Goal: Task Accomplishment & Management: Complete application form

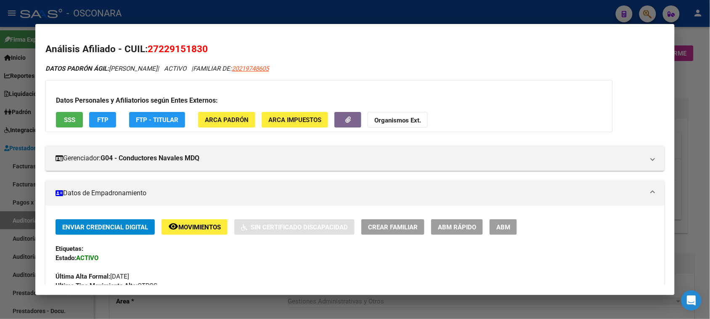
click at [0, 191] on div at bounding box center [355, 159] width 710 height 319
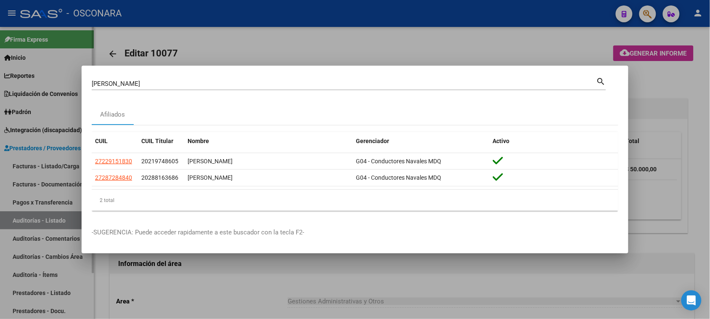
drag, startPoint x: 27, startPoint y: 171, endPoint x: 31, endPoint y: 167, distance: 4.8
click at [27, 170] on div at bounding box center [355, 159] width 710 height 319
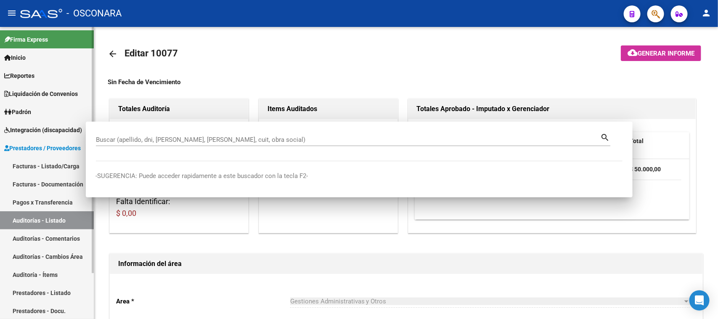
click at [32, 167] on link "Facturas - Listado/Carga" at bounding box center [47, 166] width 94 height 18
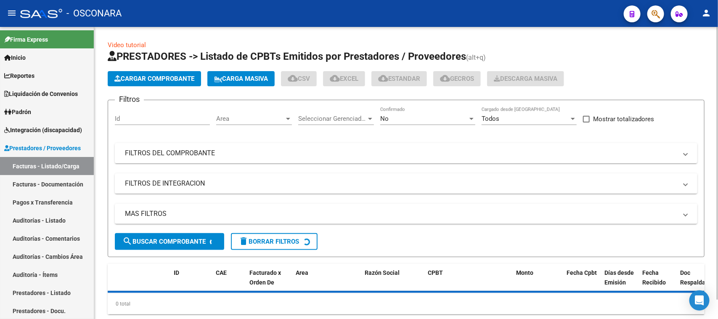
click at [173, 79] on span "Cargar Comprobante" at bounding box center [154, 79] width 80 height 8
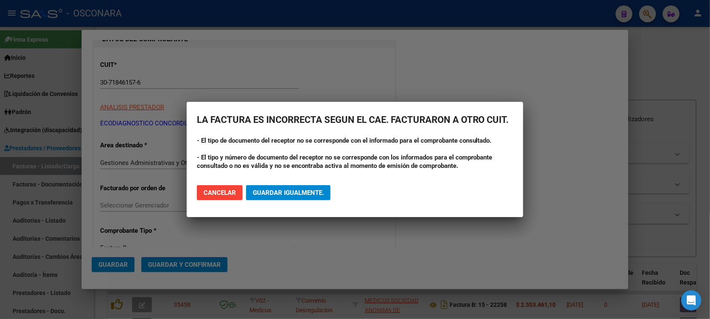
scroll to position [105, 0]
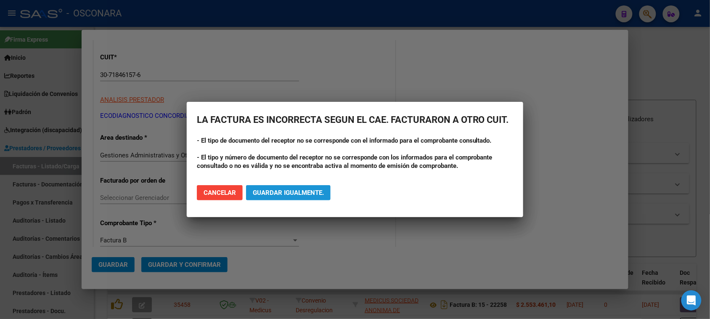
click at [296, 194] on span "Guardar igualmente." at bounding box center [288, 193] width 71 height 8
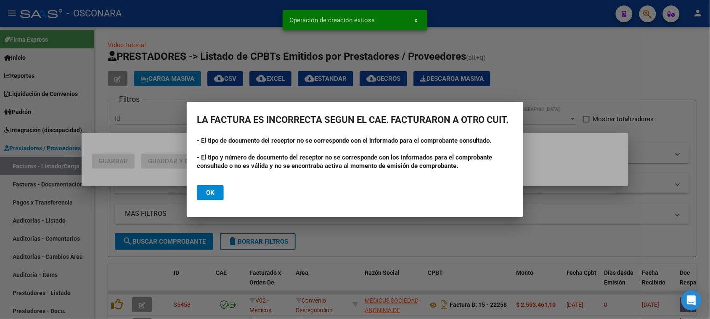
scroll to position [0, 0]
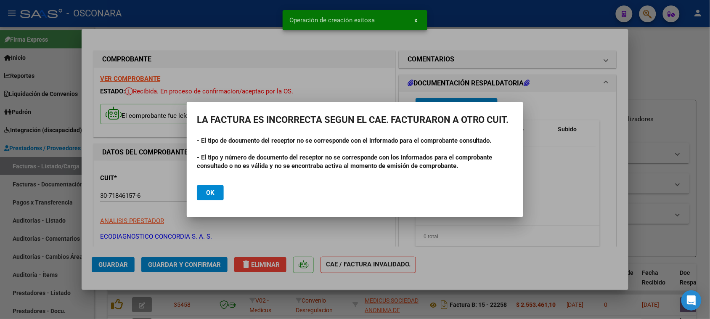
click at [220, 193] on button "Ok" at bounding box center [210, 192] width 27 height 15
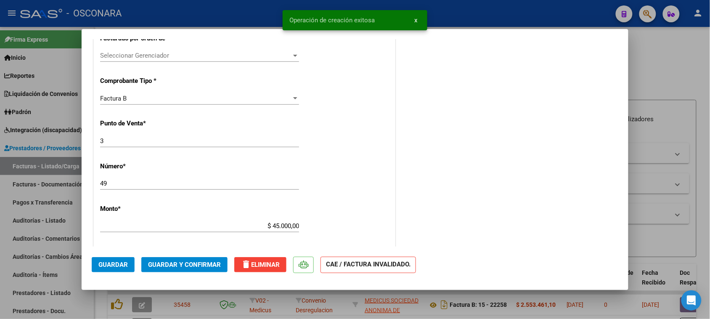
scroll to position [421, 0]
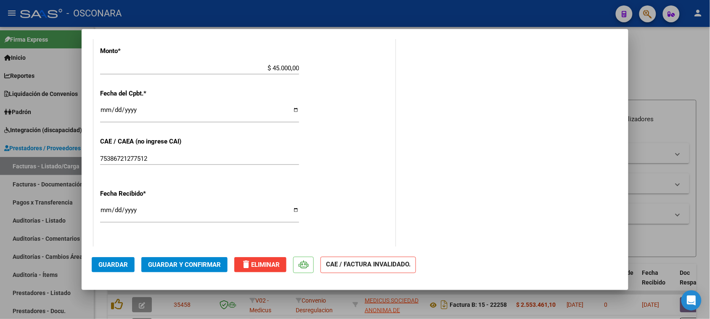
click at [188, 263] on span "Guardar y Confirmar" at bounding box center [184, 265] width 73 height 8
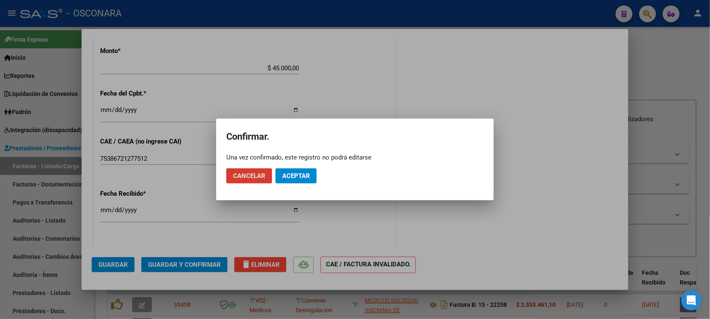
click at [289, 179] on span "Aceptar" at bounding box center [296, 176] width 28 height 8
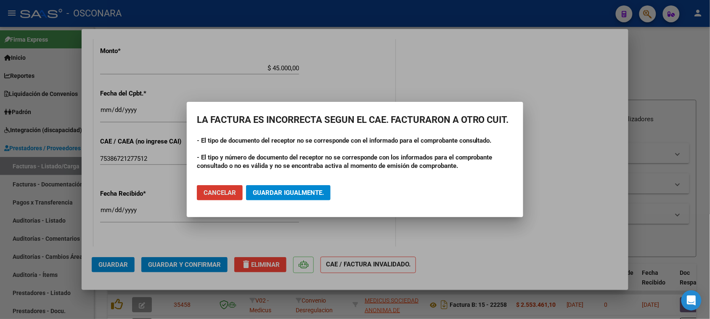
click at [285, 190] on span "Guardar igualmente." at bounding box center [288, 193] width 71 height 8
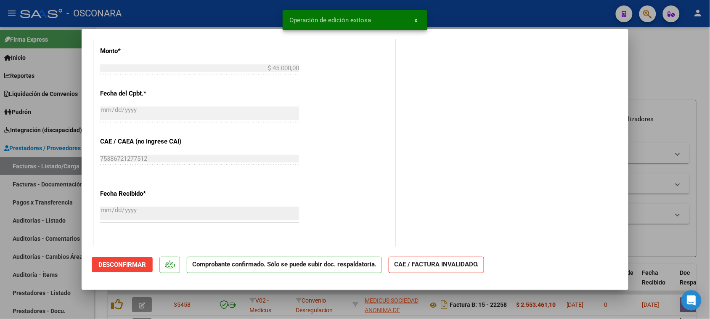
click at [0, 254] on div at bounding box center [355, 159] width 710 height 319
type input "$ 0,00"
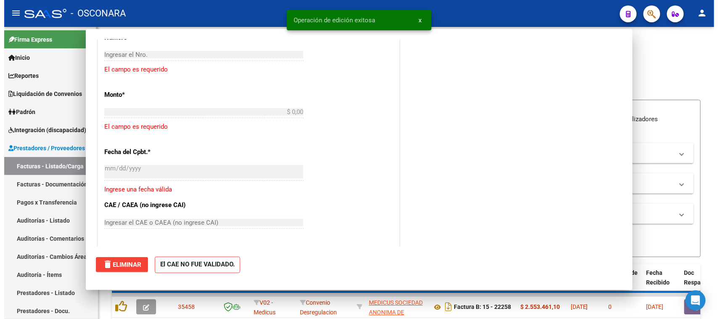
scroll to position [449, 0]
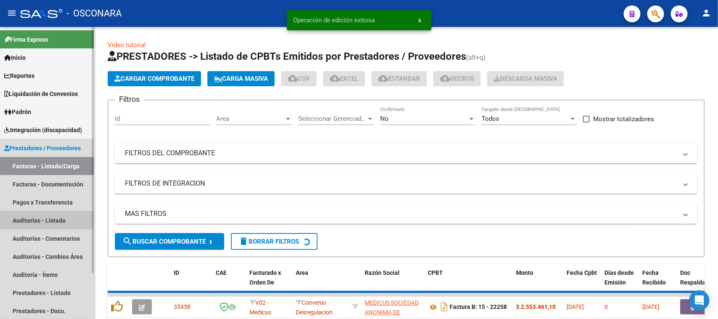
click at [29, 216] on link "Auditorías - Listado" at bounding box center [47, 220] width 94 height 18
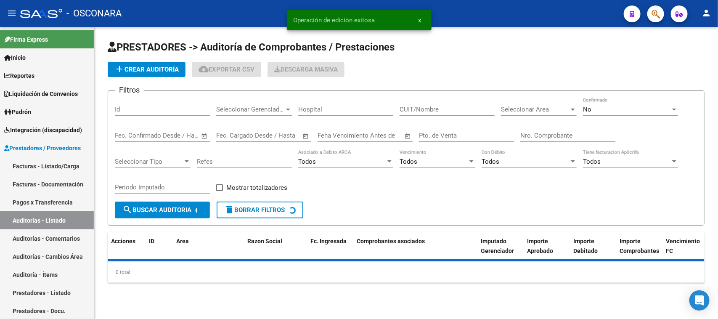
click at [132, 67] on span "add Crear Auditoría" at bounding box center [146, 70] width 64 height 8
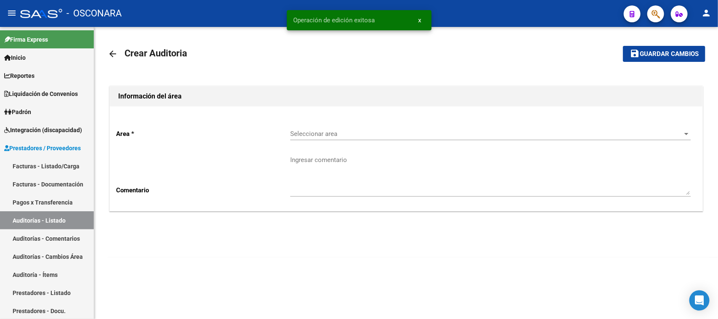
click at [342, 130] on span "Seleccionar area" at bounding box center [486, 134] width 393 height 8
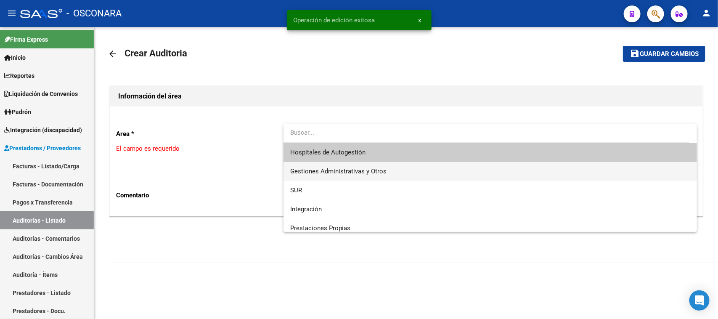
click at [325, 170] on span "Gestiones Administrativas y Otros" at bounding box center [338, 171] width 96 height 8
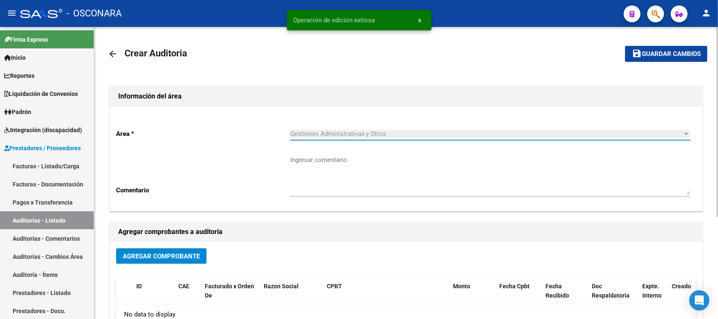
click at [191, 251] on button "Agregar Comprobante" at bounding box center [161, 256] width 90 height 16
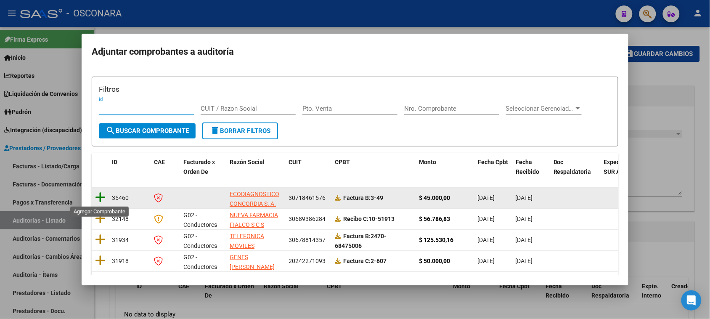
click at [104, 198] on icon at bounding box center [100, 197] width 11 height 12
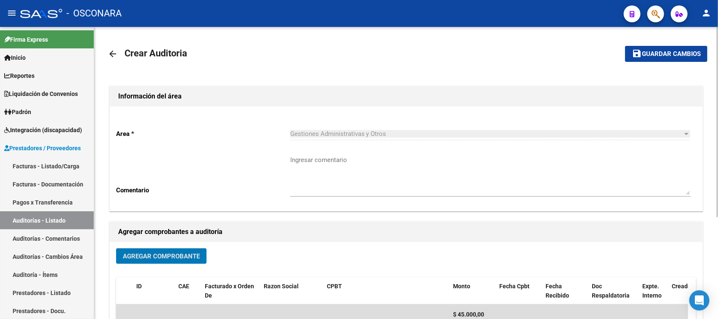
click at [667, 50] on span "Guardar cambios" at bounding box center [671, 54] width 59 height 8
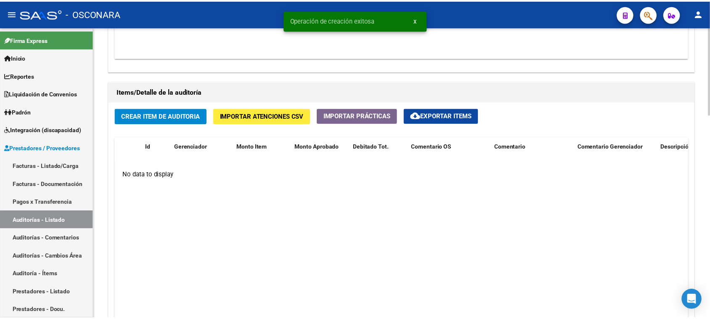
scroll to position [578, 0]
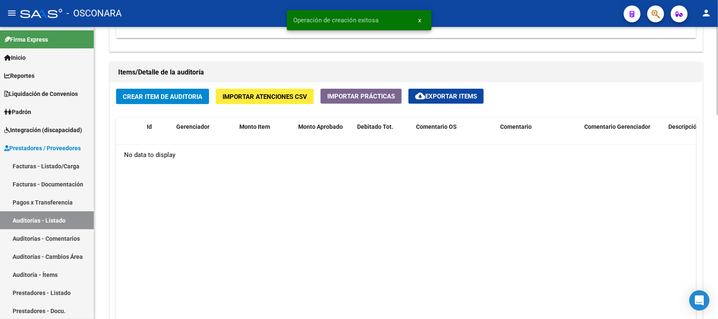
click at [173, 93] on span "Crear Item de Auditoria" at bounding box center [162, 97] width 79 height 8
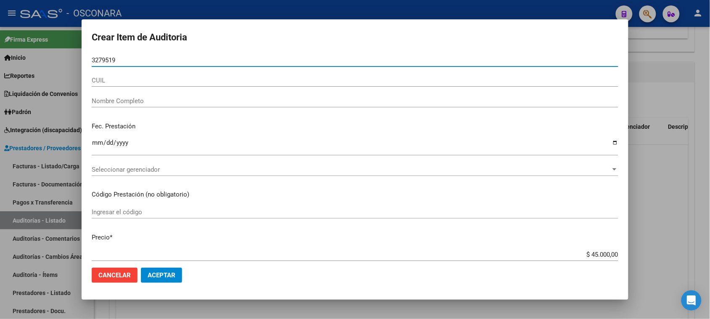
type input "32795192"
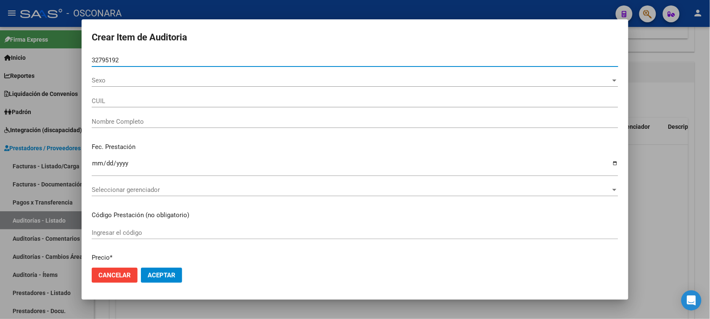
type input "20327951921"
type input "[PERSON_NAME]"
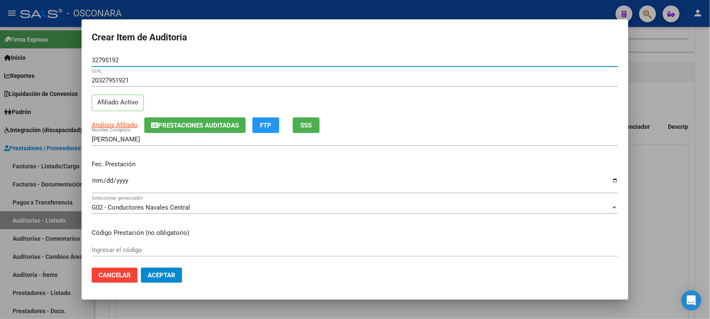
type input "32795192"
click at [96, 181] on input "Ingresar la fecha" at bounding box center [355, 183] width 527 height 13
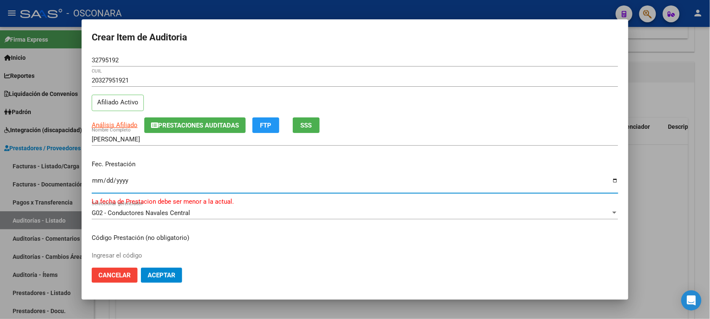
click at [99, 179] on input "[DATE]" at bounding box center [355, 183] width 527 height 13
click at [97, 179] on input "[DATE]" at bounding box center [355, 183] width 527 height 13
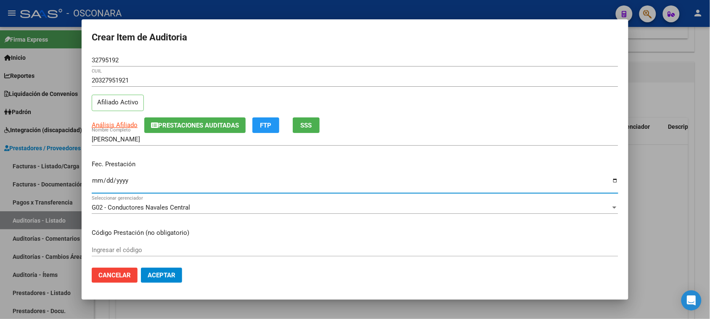
type input "[DATE]"
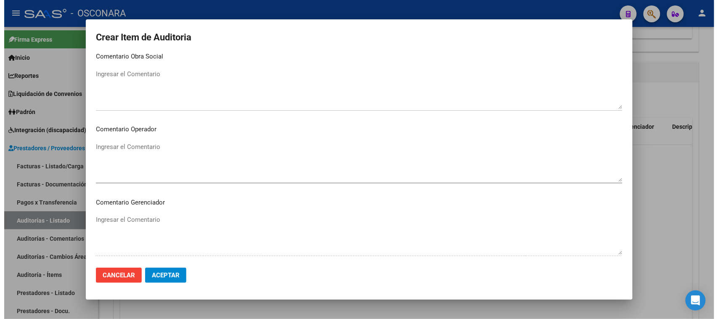
scroll to position [549, 0]
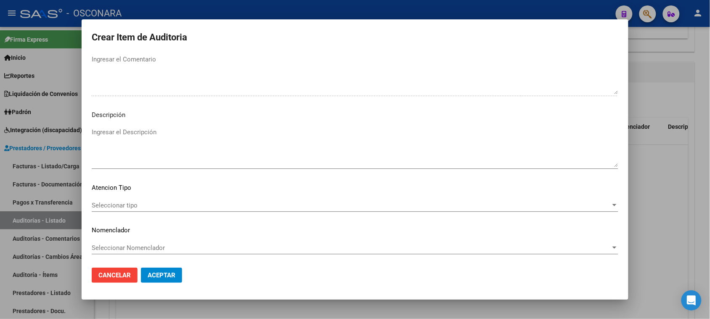
click at [142, 143] on textarea "Ingresar el Descripción" at bounding box center [355, 147] width 527 height 40
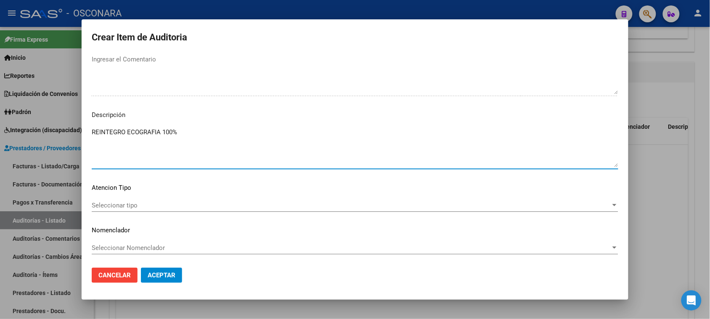
type textarea "REINTEGRO ECOGRAFIA 100%"
click at [131, 209] on div "Seleccionar tipo Seleccionar tipo" at bounding box center [355, 205] width 527 height 13
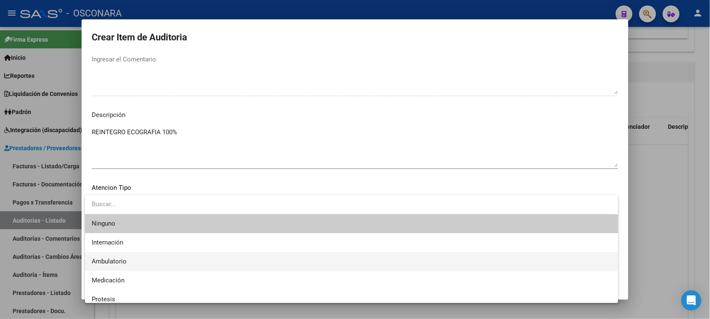
click at [116, 259] on span "Ambulatorio" at bounding box center [109, 261] width 35 height 8
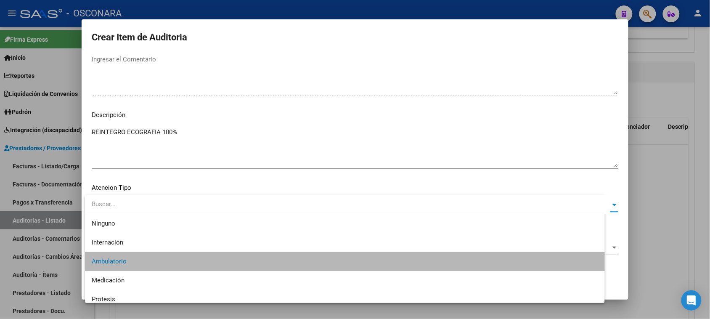
click at [144, 272] on button "Aceptar" at bounding box center [161, 275] width 41 height 15
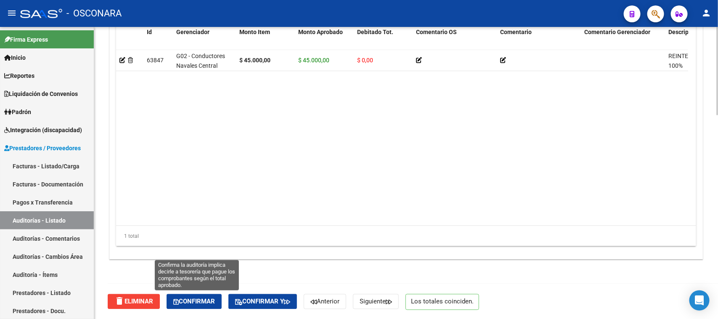
click at [194, 301] on span "Confirmar" at bounding box center [194, 302] width 42 height 8
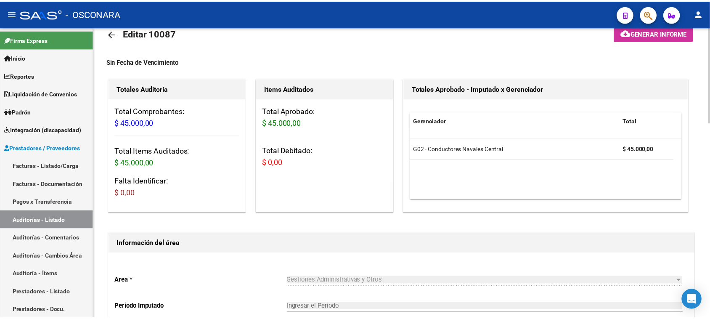
scroll to position [0, 0]
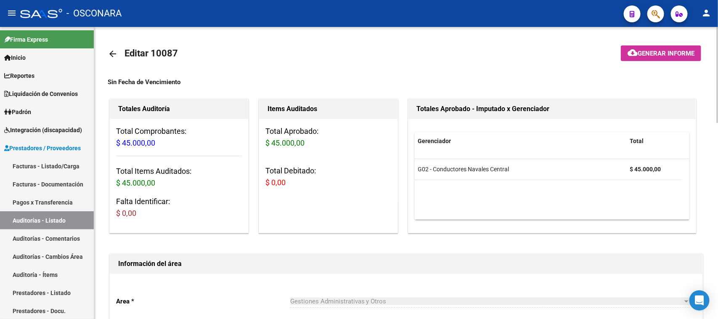
type input "202509"
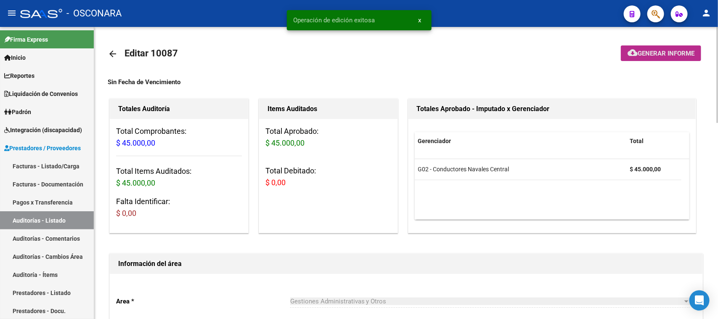
click at [649, 45] on button "cloud_download Generar informe" at bounding box center [661, 53] width 80 height 16
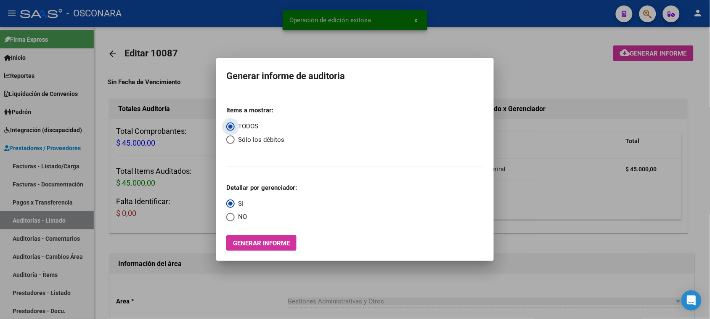
click at [242, 244] on span "Generar informe" at bounding box center [261, 243] width 57 height 8
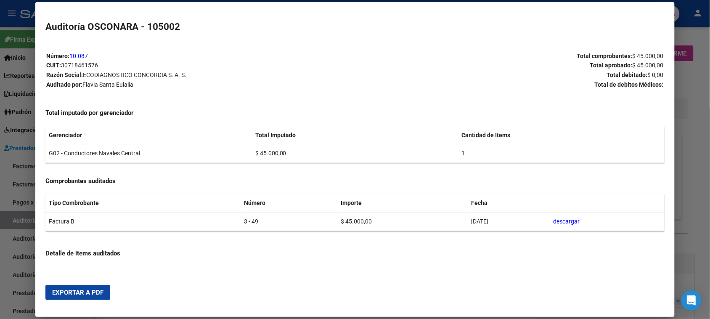
click at [75, 293] on span "Exportar a PDF" at bounding box center [77, 293] width 51 height 8
